Goal: Information Seeking & Learning: Learn about a topic

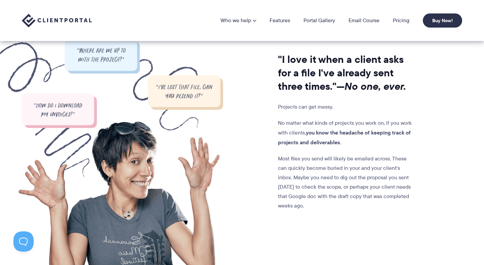
scroll to position [534, 0]
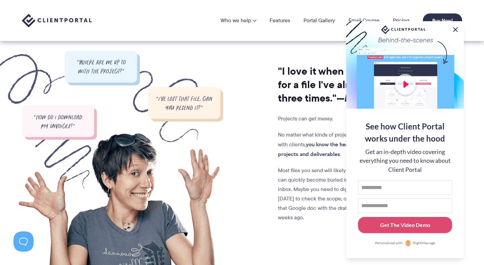
click at [454, 28] on button at bounding box center [455, 30] width 8 height 8
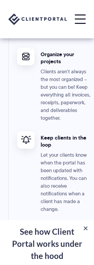
scroll to position [1622, 0]
